Goal: Task Accomplishment & Management: Manage account settings

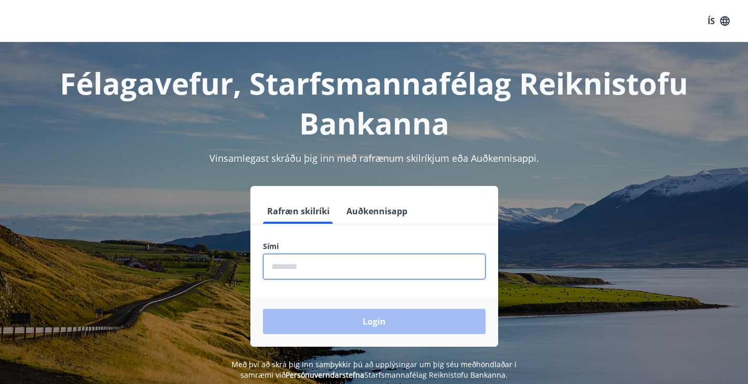
click at [352, 270] on input "phone" at bounding box center [374, 267] width 223 height 26
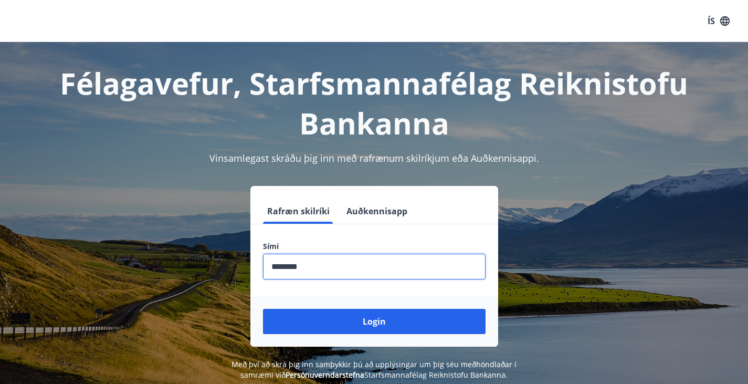
type input "********"
click at [263, 309] on button "Login" at bounding box center [374, 321] width 223 height 25
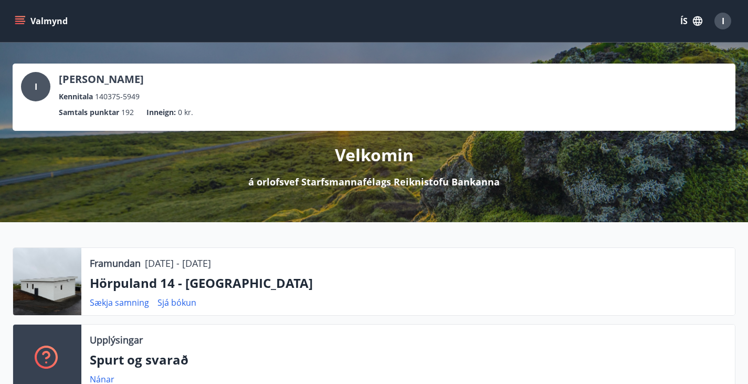
click at [22, 21] on icon "menu" at bounding box center [21, 20] width 12 height 1
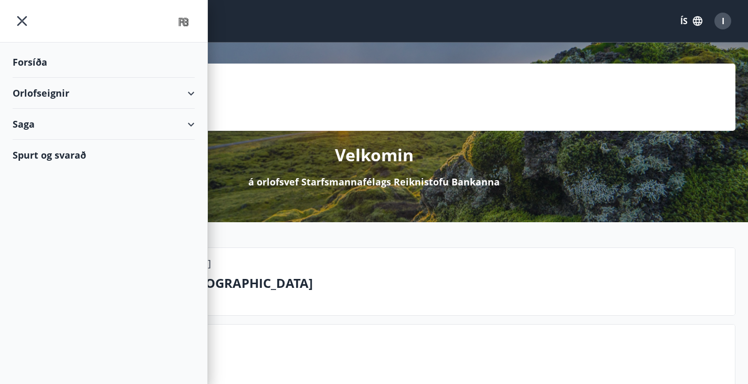
click at [47, 89] on div "Orlofseignir" at bounding box center [104, 93] width 182 height 31
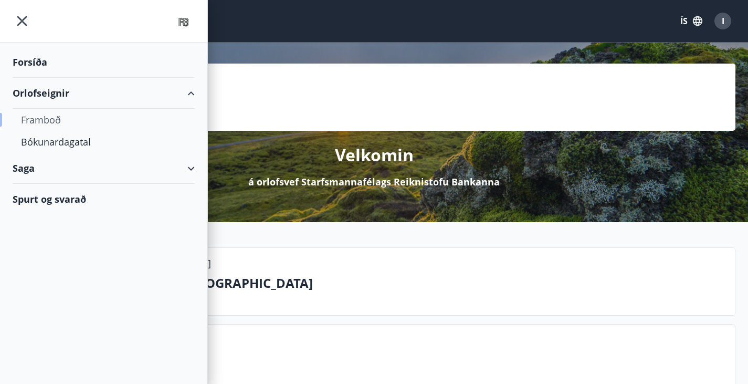
click at [56, 122] on div "Framboð" at bounding box center [103, 120] width 165 height 22
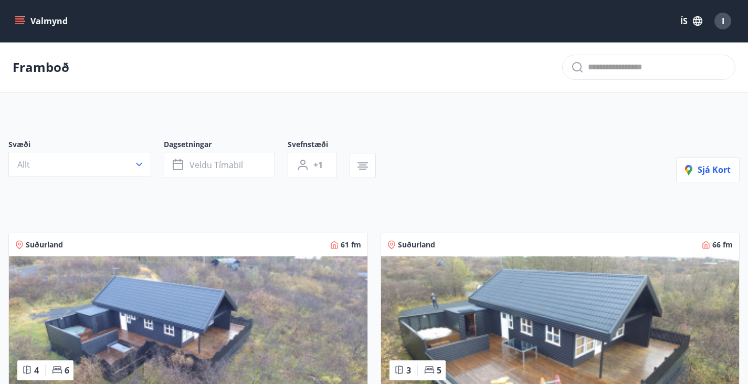
click at [20, 22] on icon "menu" at bounding box center [21, 20] width 12 height 1
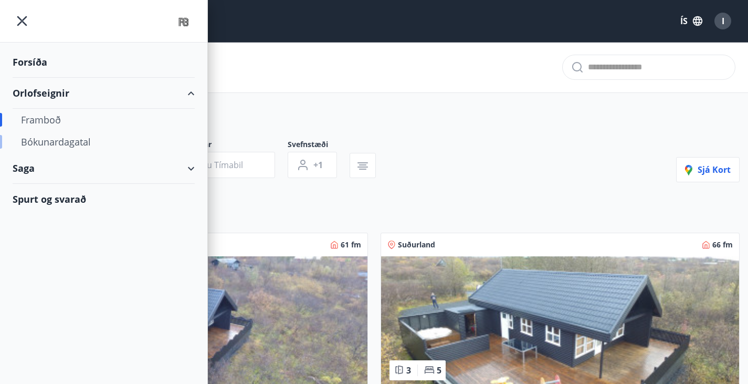
click at [62, 144] on div "Bókunardagatal" at bounding box center [103, 142] width 165 height 22
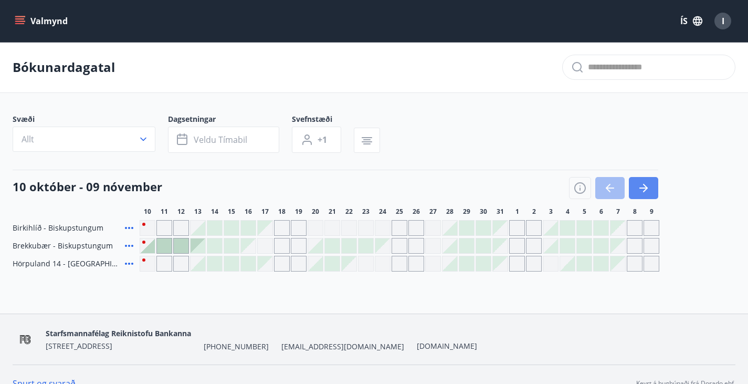
click at [653, 193] on button "button" at bounding box center [643, 188] width 29 height 22
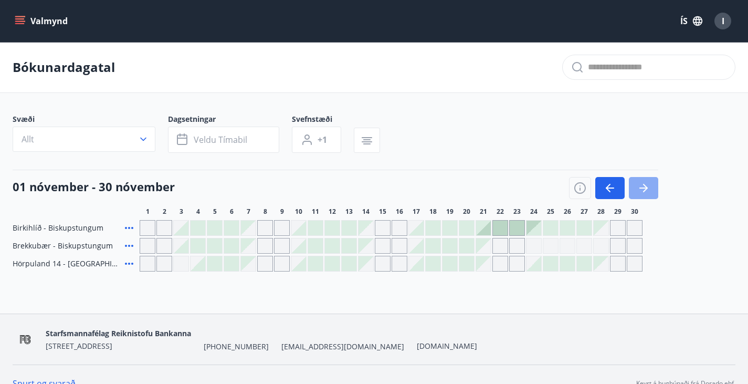
click at [653, 193] on button "button" at bounding box center [643, 188] width 29 height 22
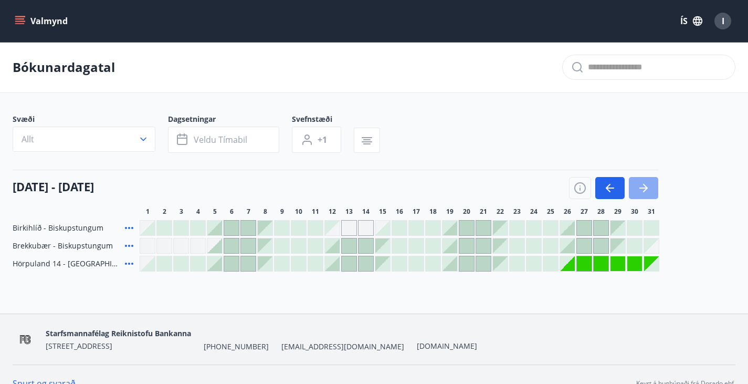
click at [653, 193] on button "button" at bounding box center [643, 188] width 29 height 22
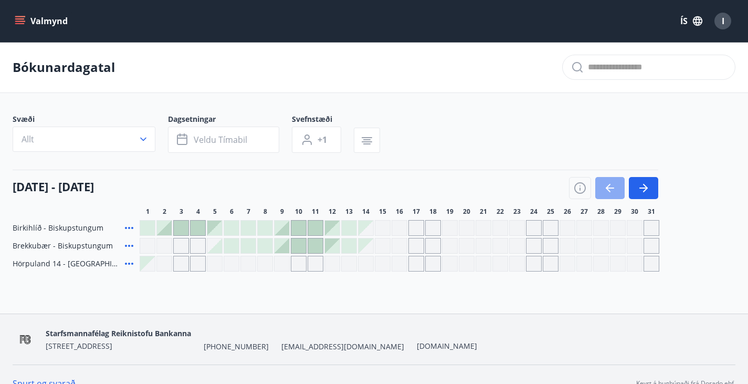
click at [610, 194] on icon "button" at bounding box center [610, 188] width 13 height 13
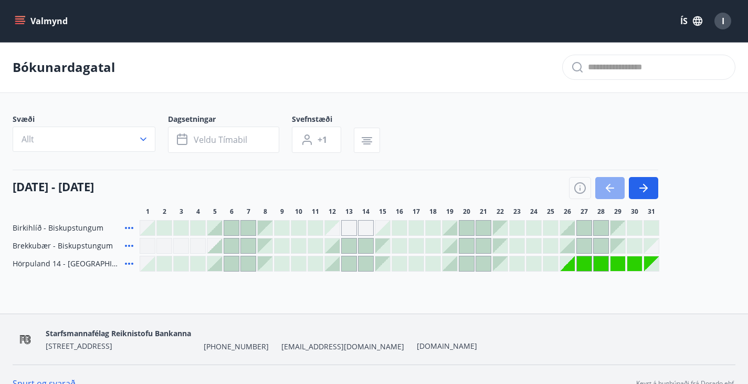
click at [613, 194] on icon "button" at bounding box center [610, 188] width 13 height 13
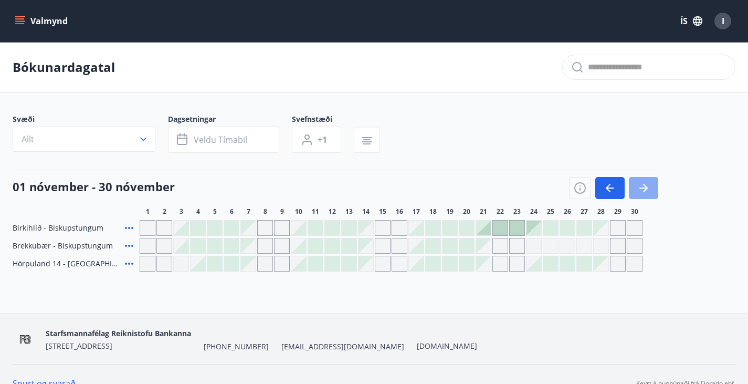
click at [647, 194] on icon "button" at bounding box center [643, 188] width 13 height 13
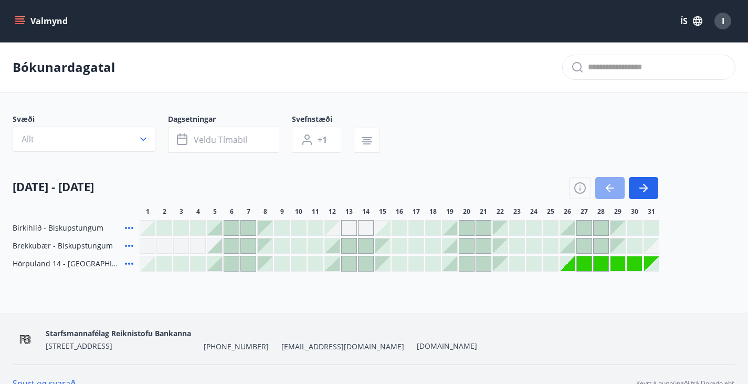
click at [607, 194] on icon "button" at bounding box center [610, 188] width 13 height 13
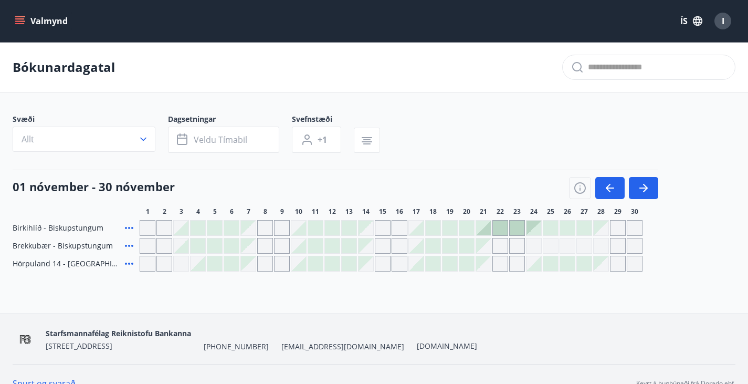
click at [617, 271] on div "Gráir dagar eru ekki bókanlegir" at bounding box center [618, 264] width 16 height 16
click at [595, 271] on div "Gráir dagar eru ekki bókanlegir" at bounding box center [601, 263] width 15 height 15
click at [584, 267] on div at bounding box center [584, 263] width 15 height 15
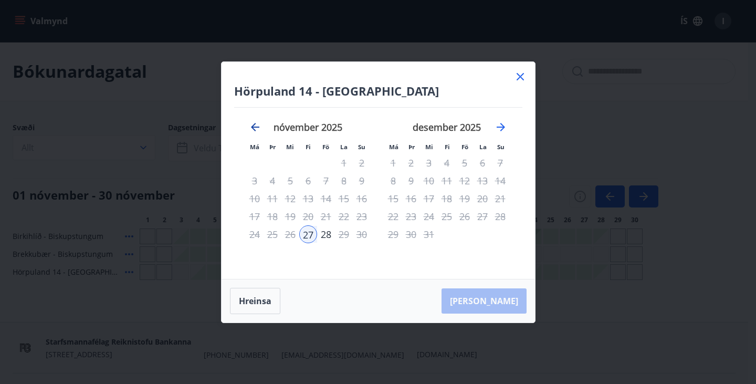
click at [258, 130] on icon "Move backward to switch to the previous month." at bounding box center [255, 127] width 13 height 13
click at [503, 127] on icon "Move forward to switch to the next month." at bounding box center [501, 127] width 8 height 8
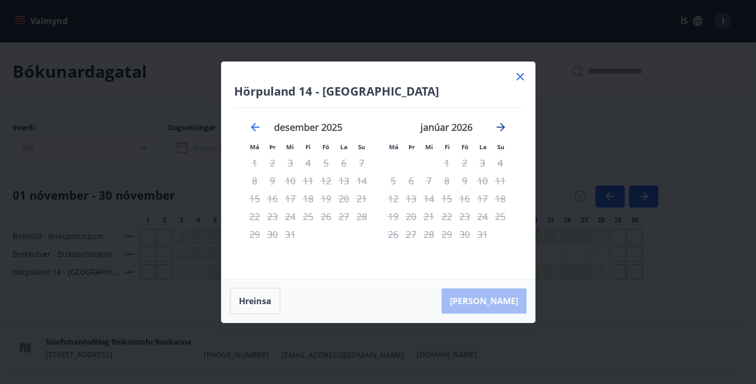
click at [503, 127] on icon "Move forward to switch to the next month." at bounding box center [501, 127] width 8 height 8
click at [521, 76] on icon at bounding box center [520, 76] width 13 height 13
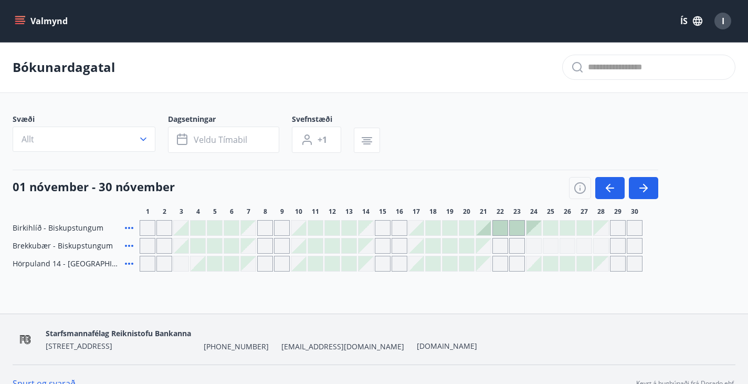
click at [503, 254] on div "Gráir dagar eru ekki bókanlegir" at bounding box center [500, 246] width 16 height 16
click at [466, 252] on div at bounding box center [466, 245] width 15 height 15
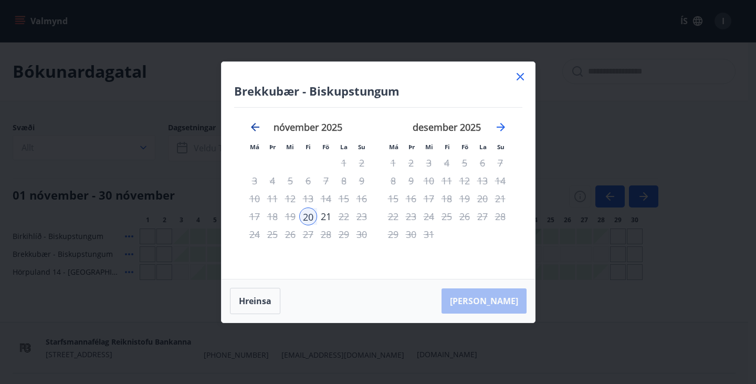
click at [259, 126] on icon "Move backward to switch to the previous month." at bounding box center [255, 127] width 13 height 13
click at [500, 126] on icon "Move forward to switch to the next month." at bounding box center [501, 127] width 8 height 8
click at [252, 123] on icon "Move backward to switch to the previous month." at bounding box center [255, 127] width 13 height 13
click at [520, 79] on icon at bounding box center [520, 76] width 13 height 13
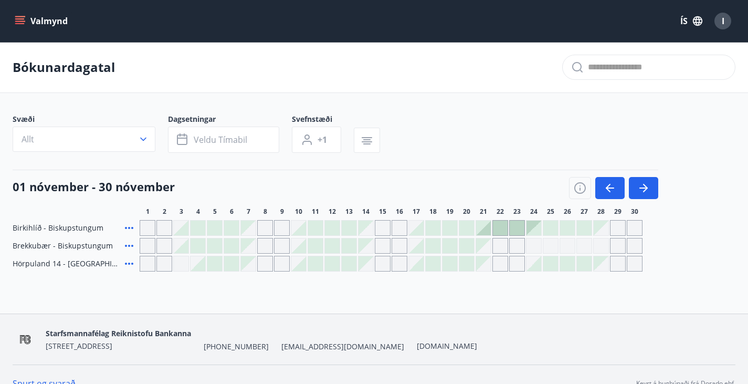
click at [230, 231] on div at bounding box center [231, 227] width 15 height 15
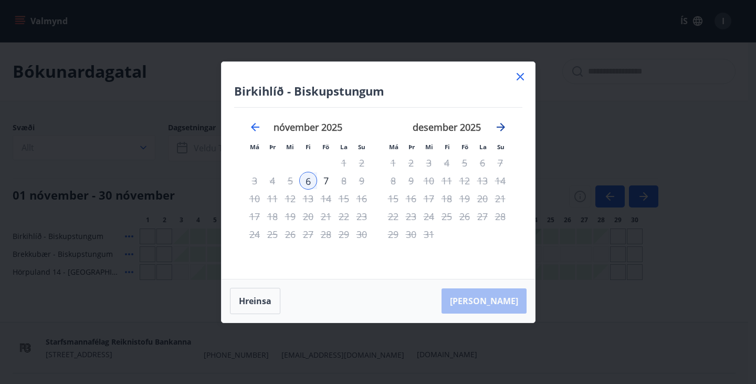
click at [500, 129] on icon "Move forward to switch to the next month." at bounding box center [500, 127] width 13 height 13
click at [502, 126] on icon "Move forward to switch to the next month." at bounding box center [500, 127] width 13 height 13
click at [524, 75] on icon at bounding box center [520, 76] width 13 height 13
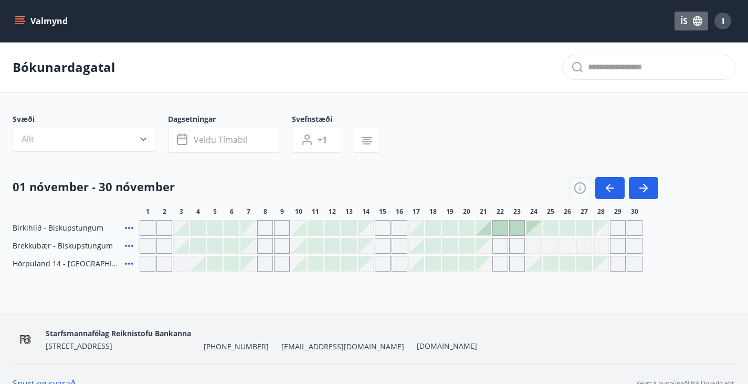
click at [699, 22] on icon "button" at bounding box center [697, 20] width 9 height 9
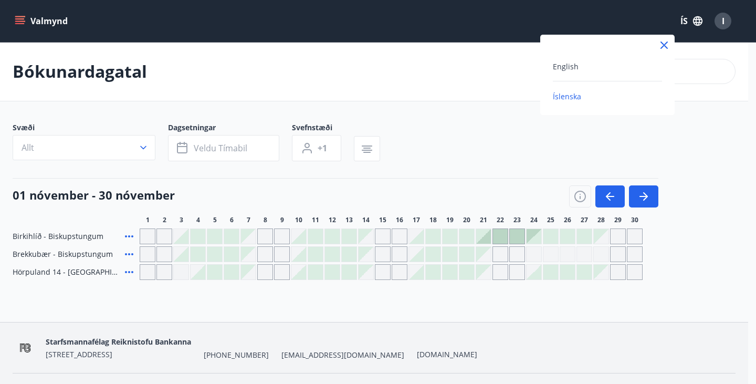
click at [15, 22] on div at bounding box center [378, 192] width 756 height 384
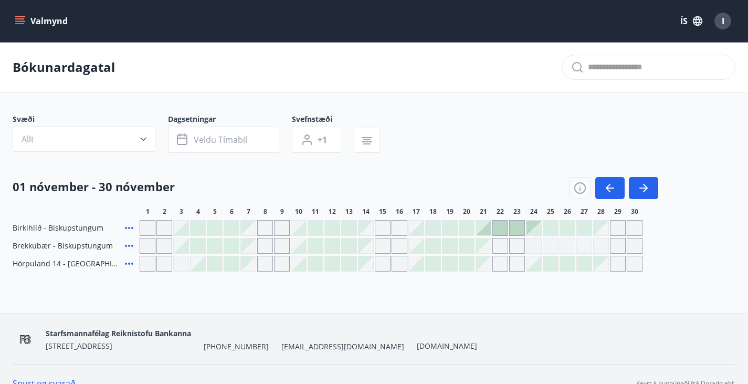
click at [24, 20] on icon "menu" at bounding box center [20, 21] width 10 height 10
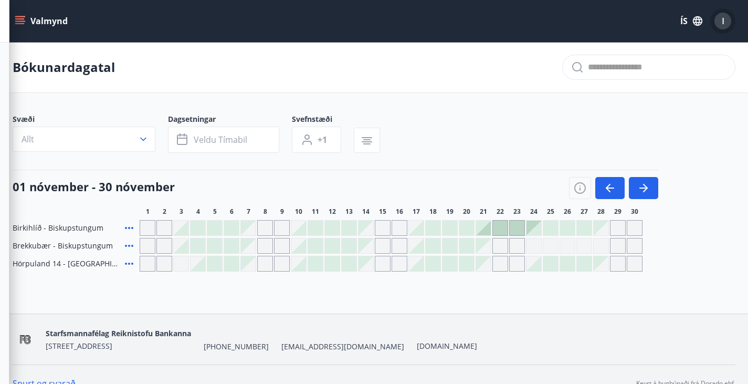
click at [722, 21] on span "I" at bounding box center [723, 21] width 3 height 12
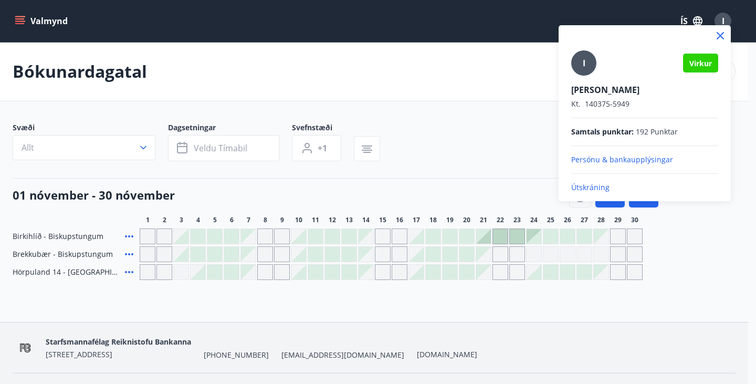
click at [594, 183] on p "Útskráning" at bounding box center [644, 187] width 147 height 10
